Goal: Task Accomplishment & Management: Manage account settings

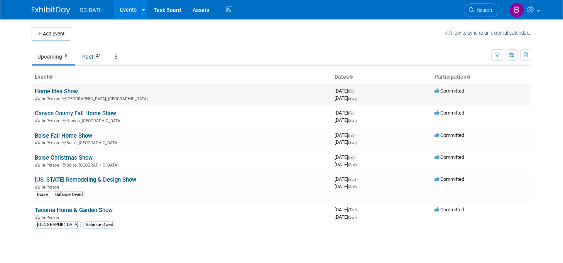
click at [61, 93] on link "Home Idea Show" at bounding box center [56, 91] width 43 height 7
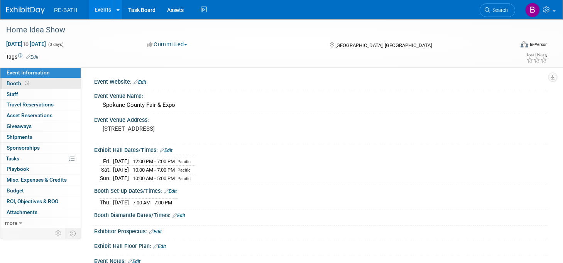
click at [37, 83] on link "Booth" at bounding box center [40, 83] width 80 height 10
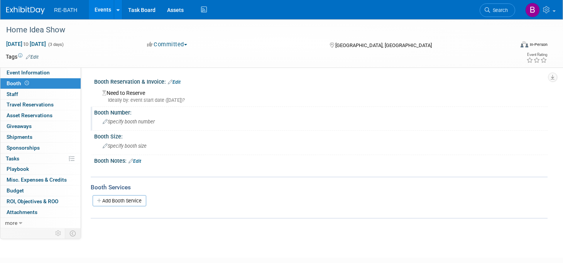
click at [142, 122] on span "Specify booth number" at bounding box center [129, 122] width 52 height 6
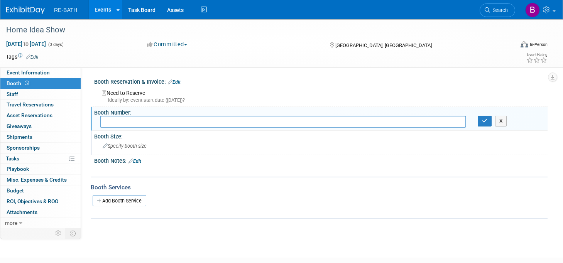
click at [141, 146] on span "Specify booth size" at bounding box center [125, 146] width 44 height 6
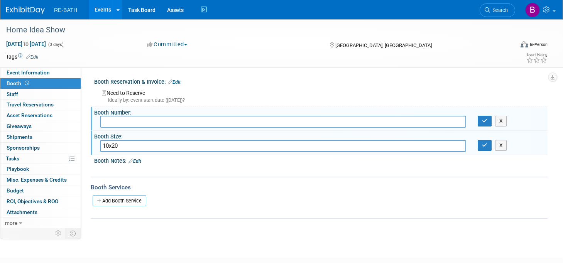
type input "10x20"
click at [133, 122] on input "text" at bounding box center [283, 122] width 366 height 12
type input "18"
click at [164, 174] on div "X" at bounding box center [321, 169] width 454 height 10
click at [489, 120] on button "button" at bounding box center [485, 121] width 14 height 11
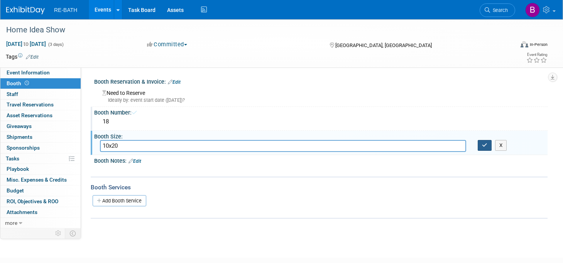
click at [485, 147] on icon "button" at bounding box center [484, 145] width 5 height 5
